Goal: Task Accomplishment & Management: Complete application form

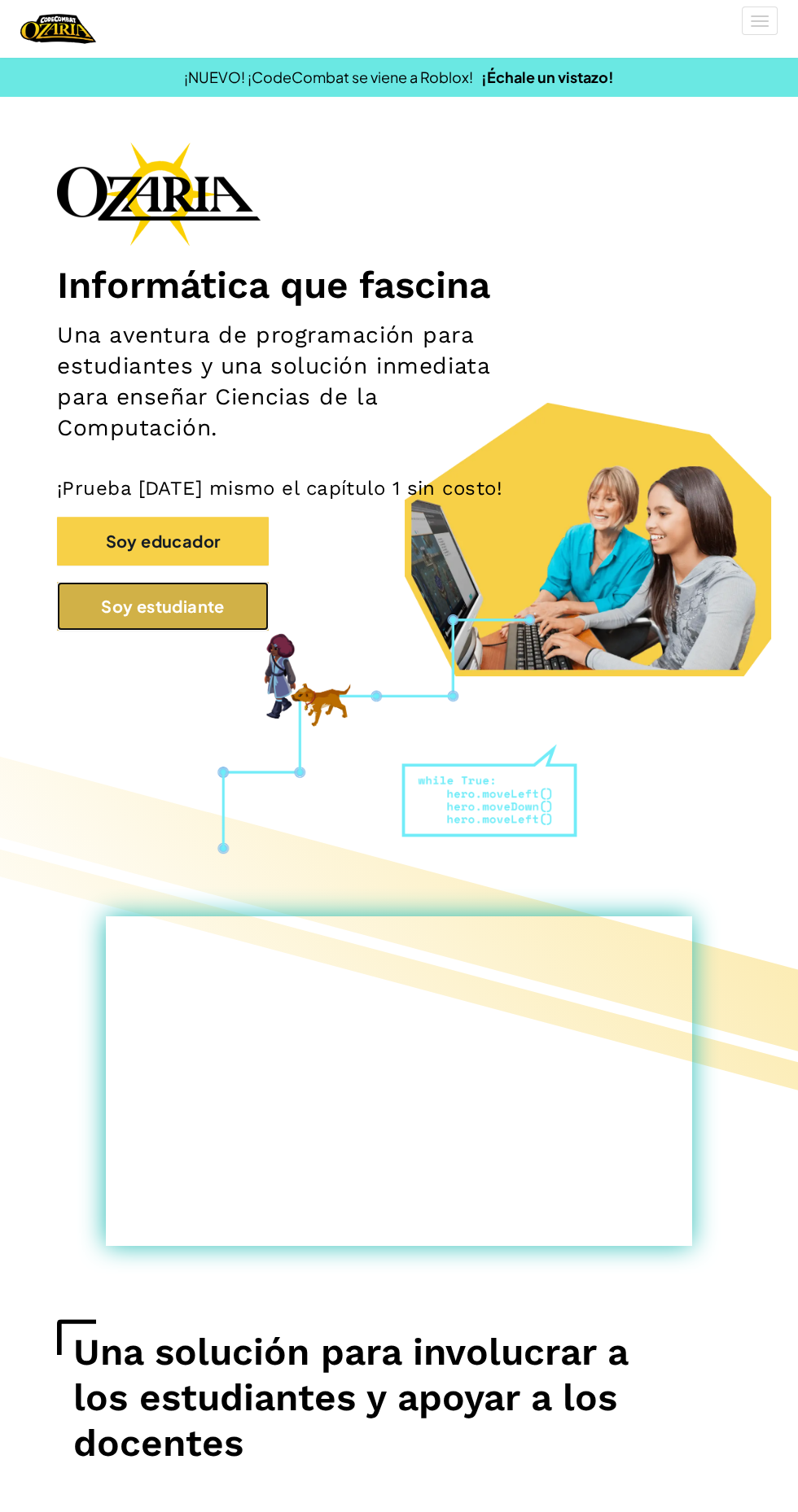
click at [108, 624] on button "Soy estudiante" at bounding box center [163, 606] width 211 height 49
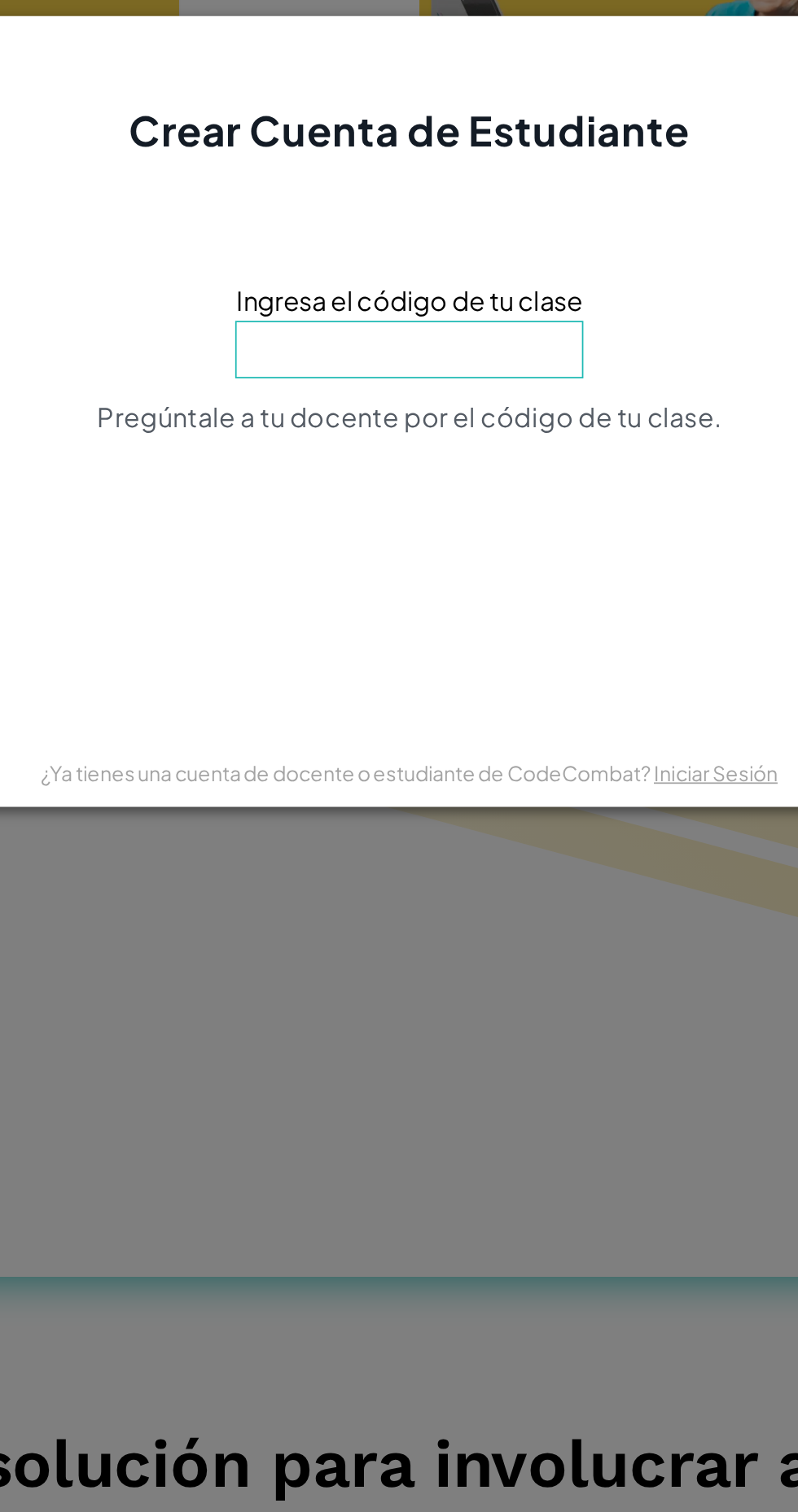
type input "JellyFaceName"
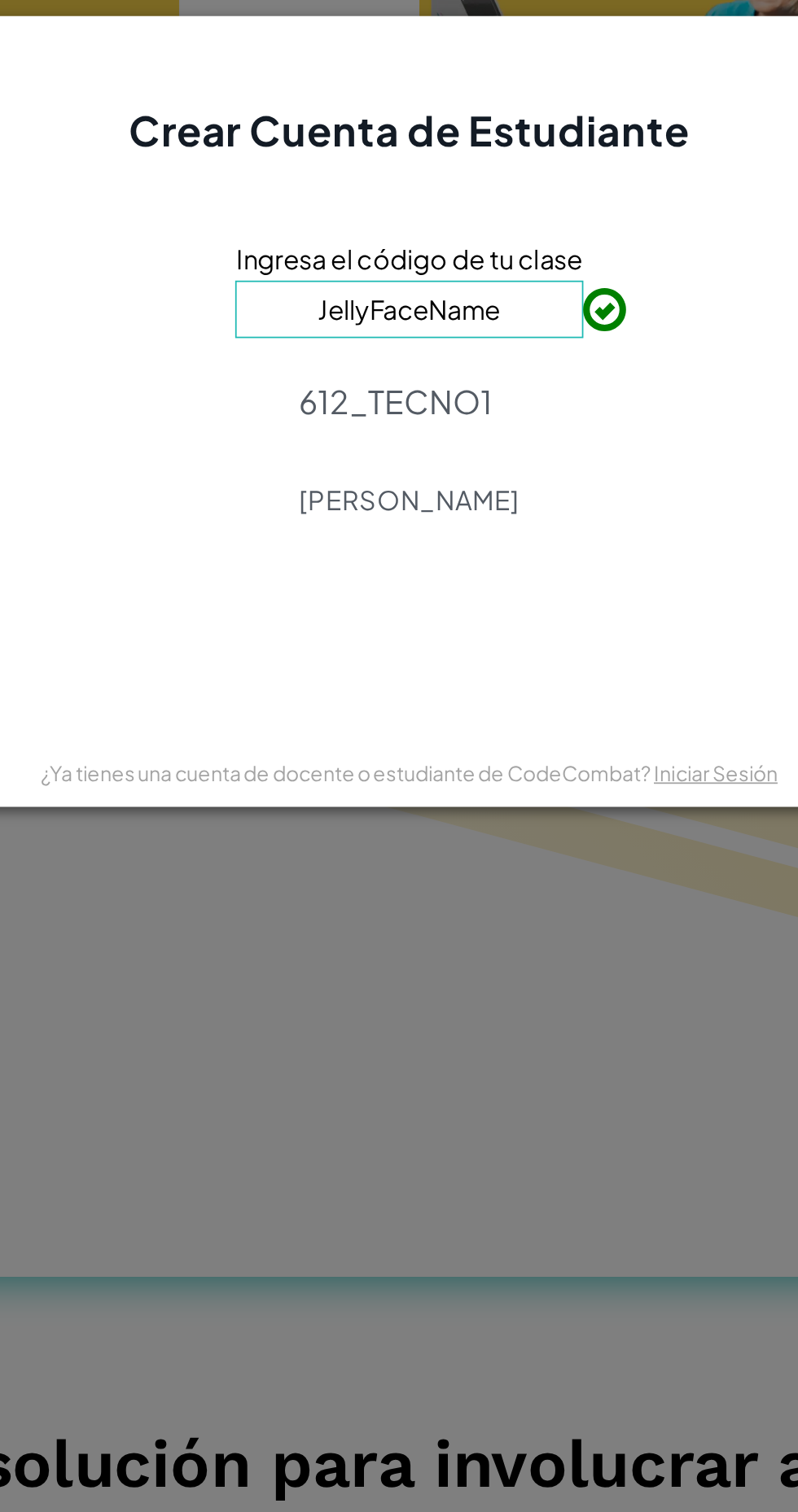
click at [489, 706] on input "JellyFaceName" at bounding box center [399, 698] width 197 height 32
click at [490, 697] on input "JellyFaceName" at bounding box center [399, 698] width 197 height 32
click at [326, 854] on div "Ingresa el código de tu clase JellyFaceName 612_TECNO1 [PERSON_NAME]" at bounding box center [399, 741] width 659 height 224
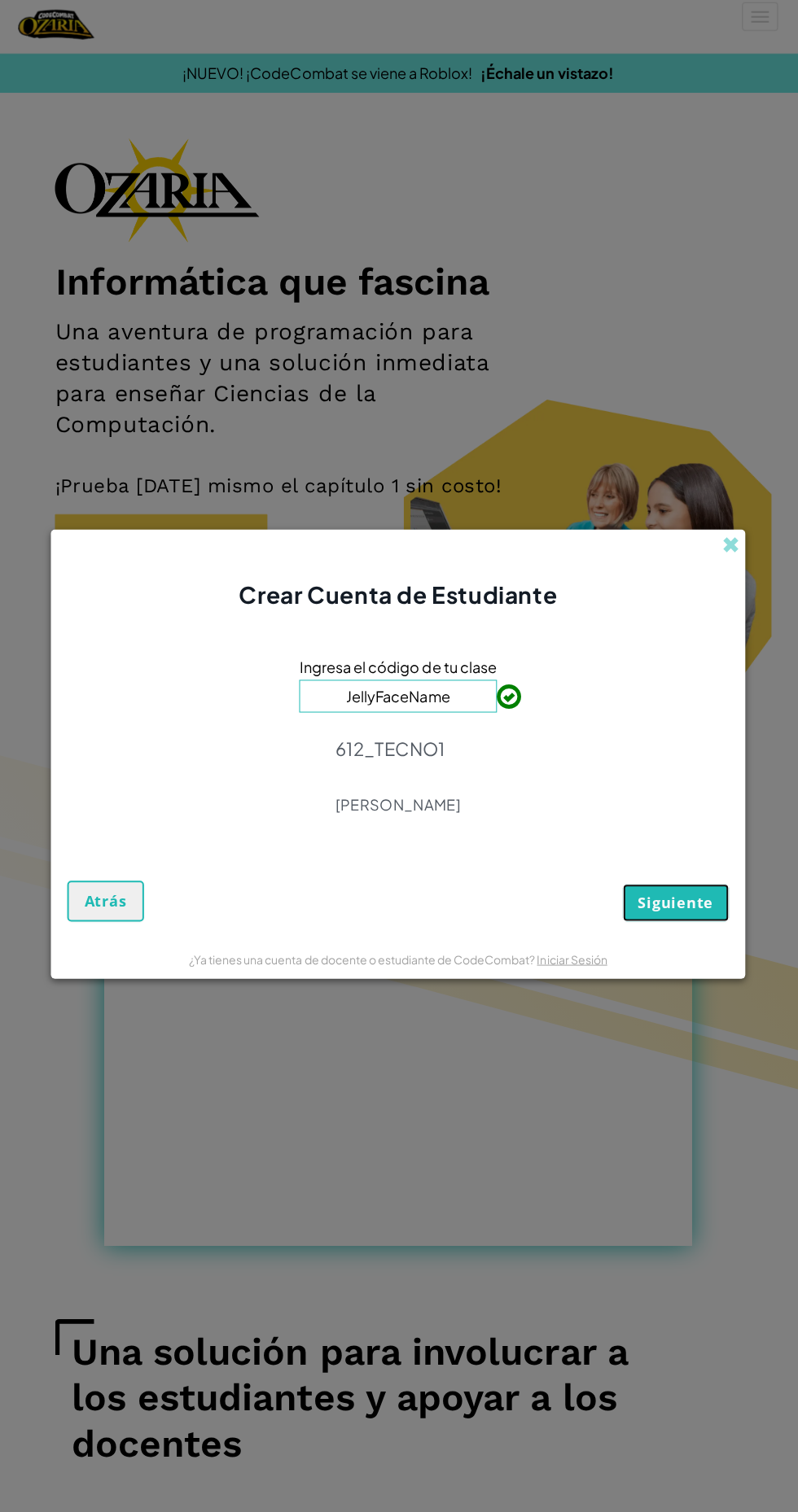
click at [717, 903] on button "Siguiente" at bounding box center [676, 904] width 106 height 37
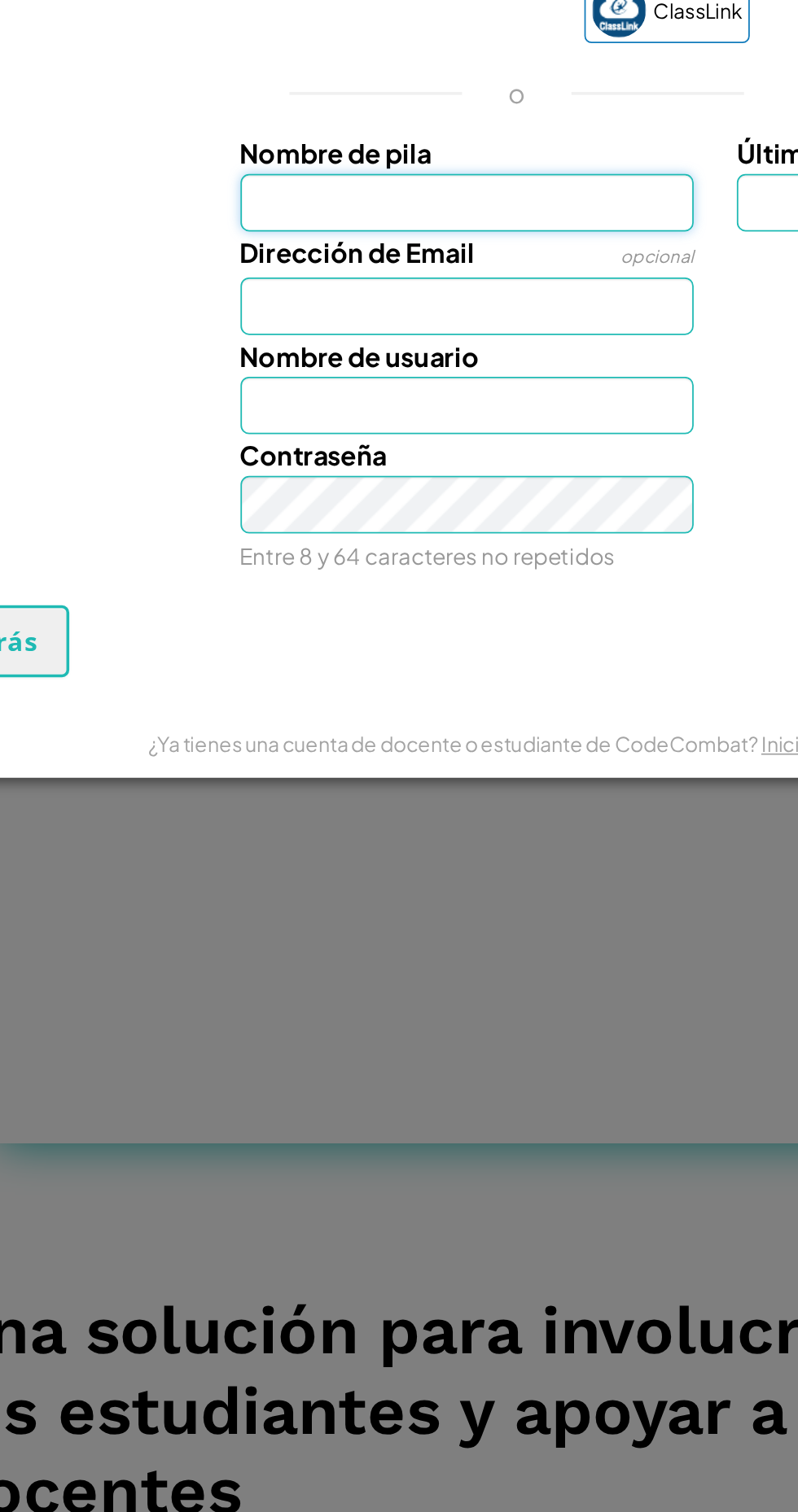
click at [271, 711] on input "Nombre de pila" at bounding box center [371, 713] width 258 height 32
type input "[PERSON_NAME]"
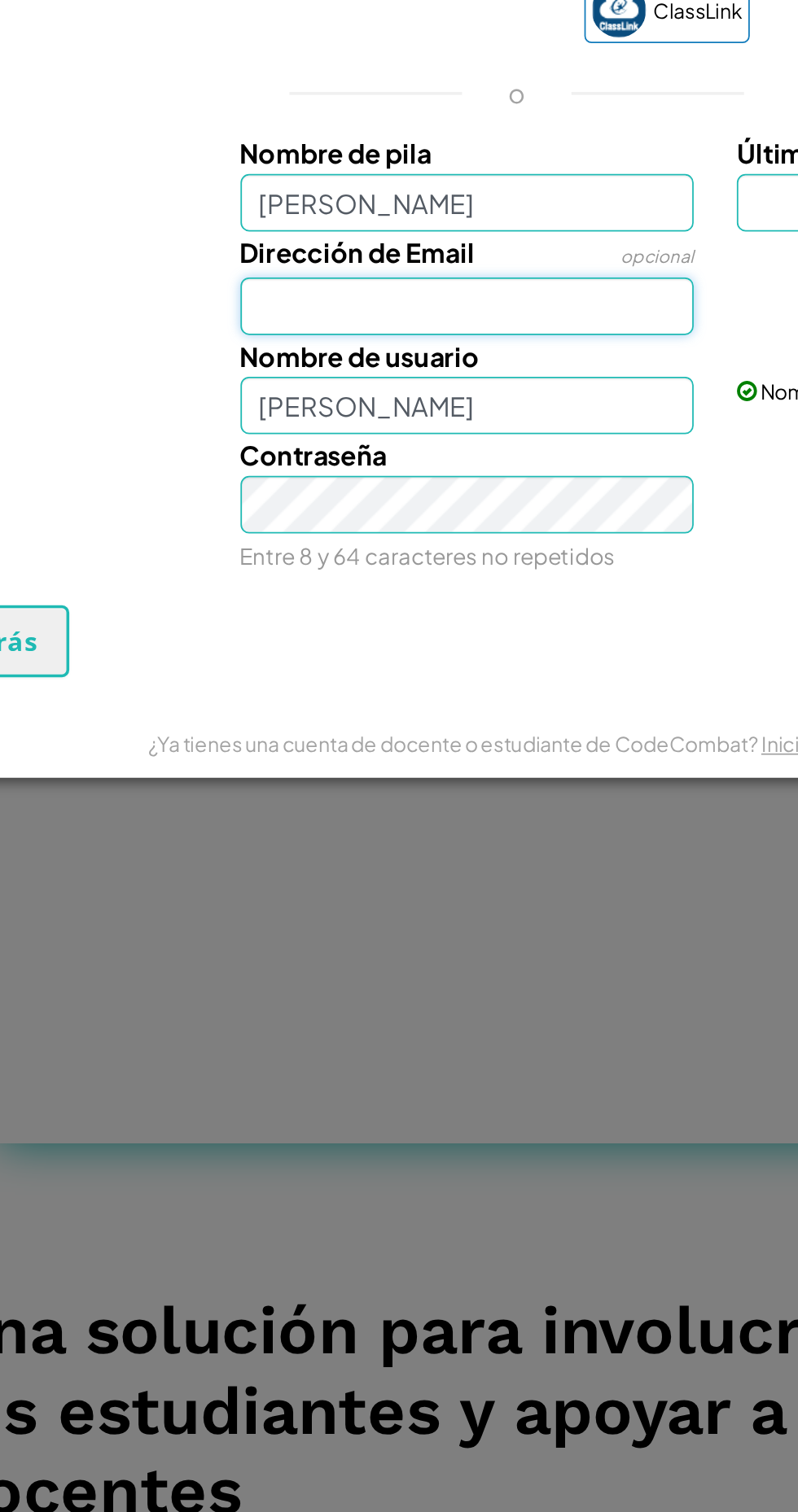
click at [273, 769] on input "Dirección de Email" at bounding box center [371, 772] width 258 height 32
click at [277, 765] on input "Dirección de Email" at bounding box center [371, 772] width 258 height 32
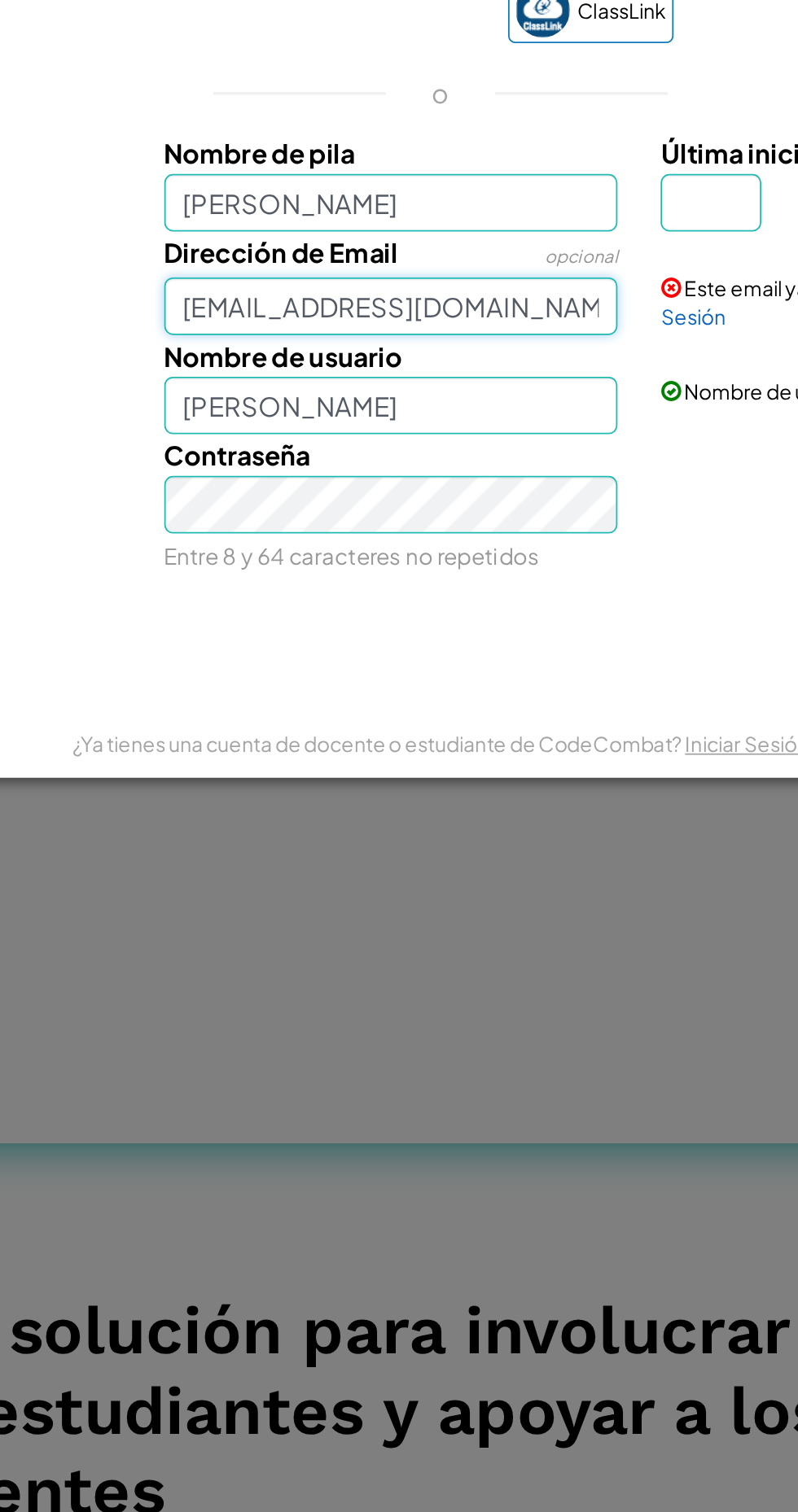
click at [457, 767] on input "[EMAIL_ADDRESS][DOMAIN_NAME]" at bounding box center [371, 772] width 258 height 32
type input "al07214842@tec"
